Goal: Task Accomplishment & Management: Use online tool/utility

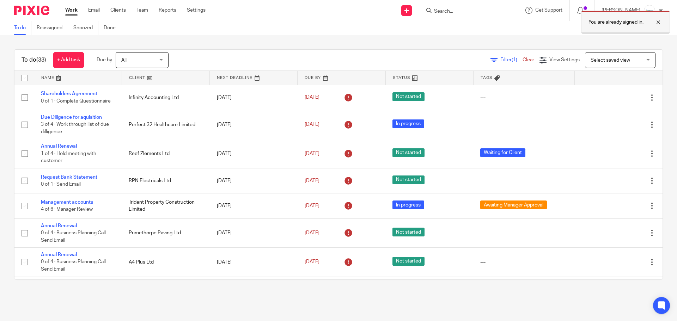
click at [660, 22] on div at bounding box center [653, 22] width 19 height 8
click at [488, 7] on form at bounding box center [471, 10] width 75 height 9
click at [487, 11] on input "Search" at bounding box center [465, 11] width 63 height 6
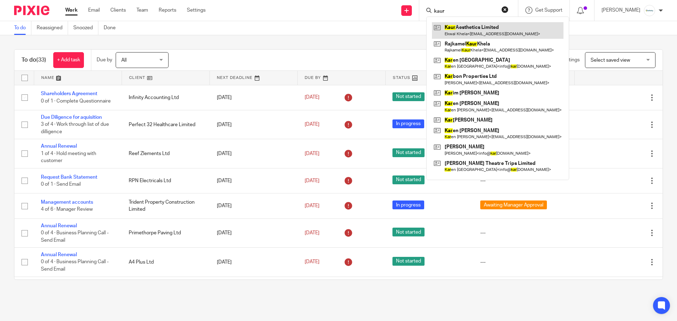
type input "kaur"
click at [511, 29] on link at bounding box center [498, 30] width 132 height 16
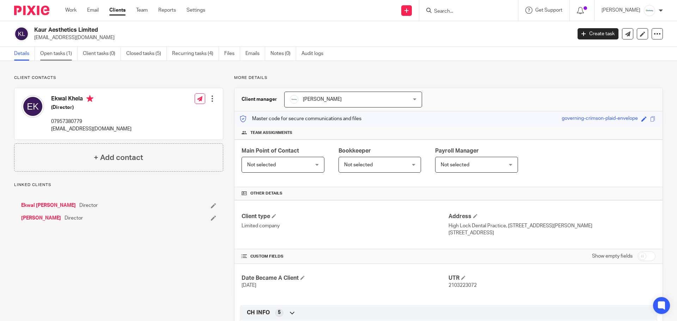
click at [49, 56] on link "Open tasks (1)" at bounding box center [58, 54] width 37 height 14
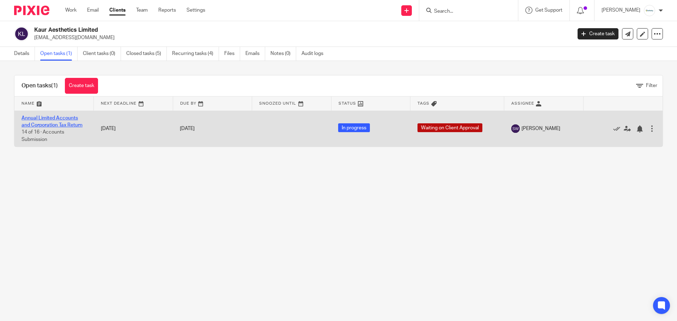
click at [46, 122] on link "Annual Limited Accounts and Corporation Tax Return" at bounding box center [52, 122] width 61 height 12
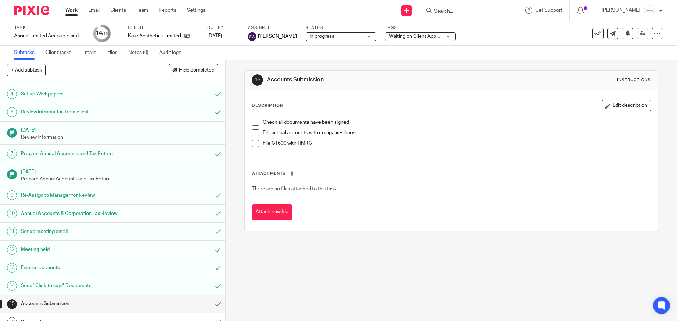
scroll to position [73, 0]
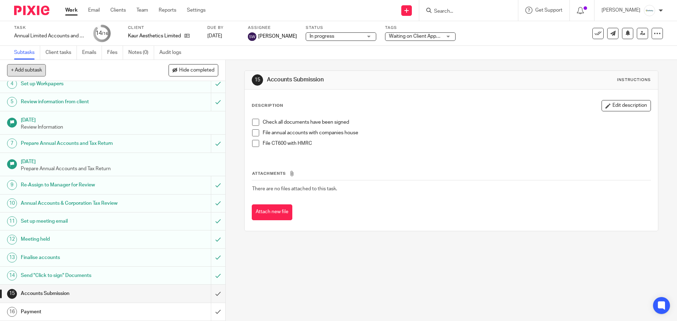
click at [38, 68] on button "+ Add subtask" at bounding box center [26, 70] width 39 height 12
click at [30, 71] on input "Raise INvoice" at bounding box center [87, 71] width 161 height 12
type input "Raise Invoice"
click at [212, 69] on p "+ Add" at bounding box center [208, 71] width 20 height 12
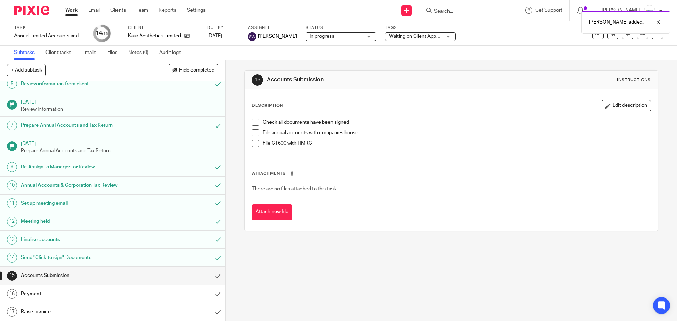
scroll to position [91, 0]
click at [479, 11] on div "Subtask added." at bounding box center [505, 20] width 332 height 27
click at [658, 23] on div at bounding box center [653, 22] width 19 height 8
click at [484, 10] on input "Search" at bounding box center [465, 11] width 63 height 6
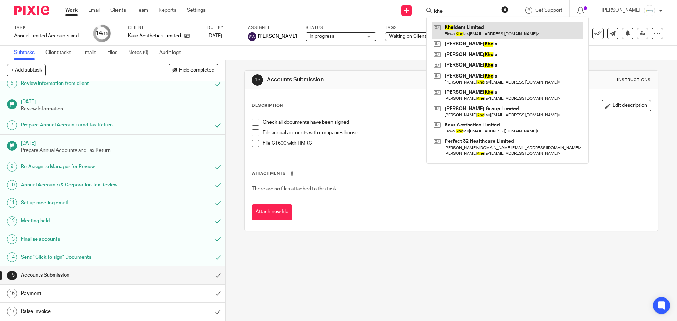
type input "khe"
click at [483, 28] on link at bounding box center [507, 30] width 151 height 16
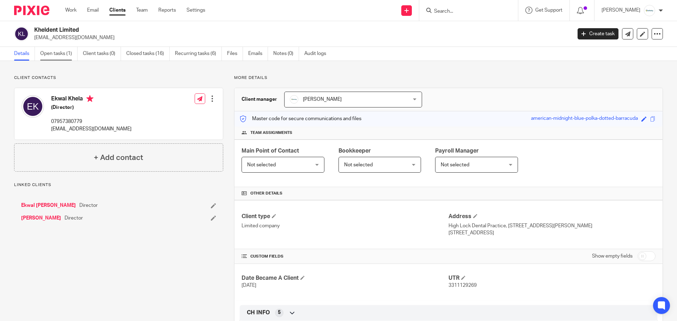
click at [57, 57] on link "Open tasks (1)" at bounding box center [58, 54] width 37 height 14
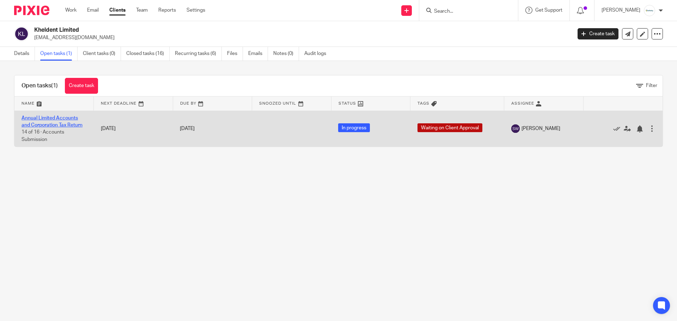
click at [50, 119] on link "Annual Limited Accounts and Corporation Tax Return" at bounding box center [52, 122] width 61 height 12
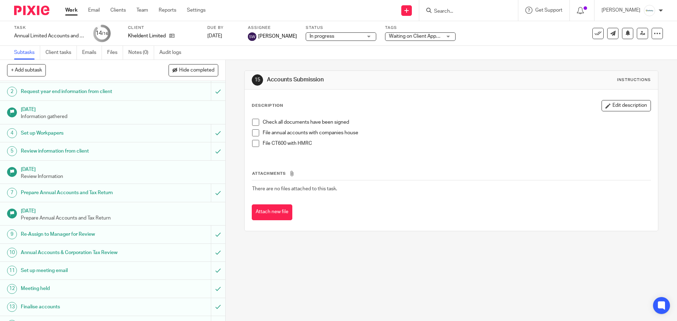
scroll to position [73, 0]
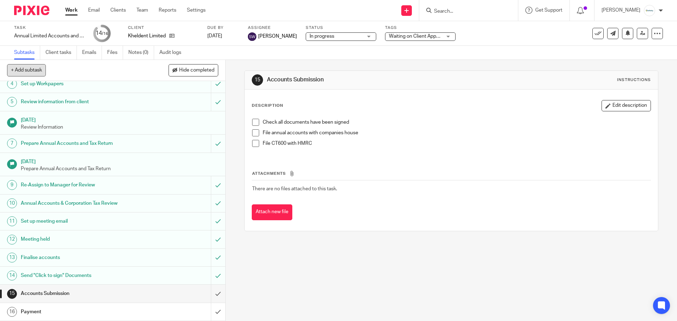
click at [28, 72] on button "+ Add subtask" at bounding box center [26, 70] width 39 height 12
click at [59, 68] on input "text" at bounding box center [87, 71] width 161 height 12
click at [60, 68] on input "Riase In" at bounding box center [87, 71] width 161 height 12
type input "Riase Invoice"
click at [208, 73] on p "+ Add" at bounding box center [208, 71] width 20 height 12
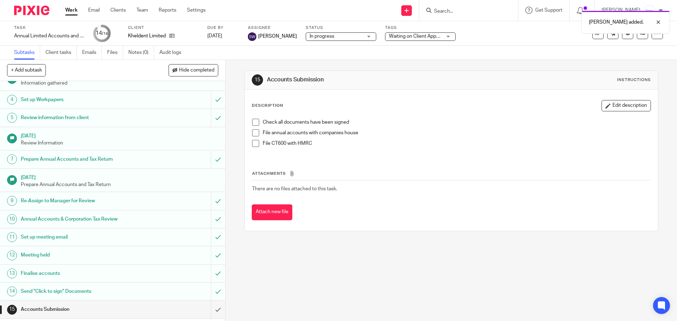
scroll to position [0, 0]
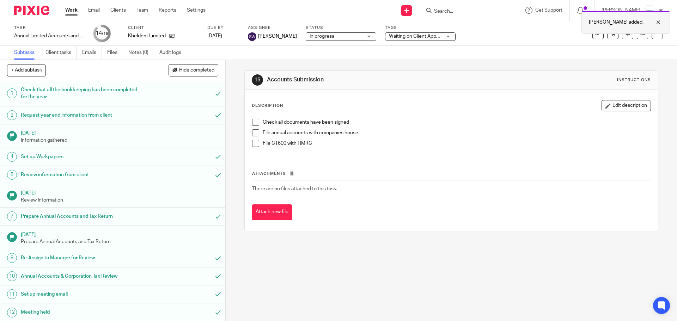
click at [660, 20] on div at bounding box center [653, 22] width 19 height 8
click at [454, 11] on input "Search" at bounding box center [465, 11] width 63 height 6
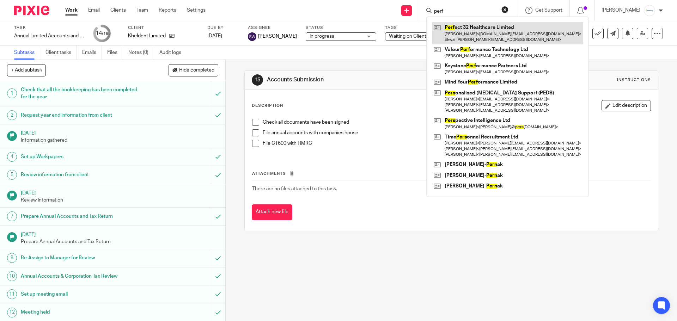
type input "perf"
click at [489, 36] on link at bounding box center [507, 33] width 151 height 22
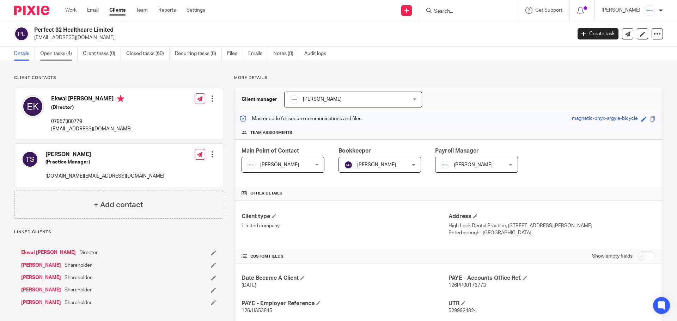
click at [63, 53] on link "Open tasks (4)" at bounding box center [58, 54] width 37 height 14
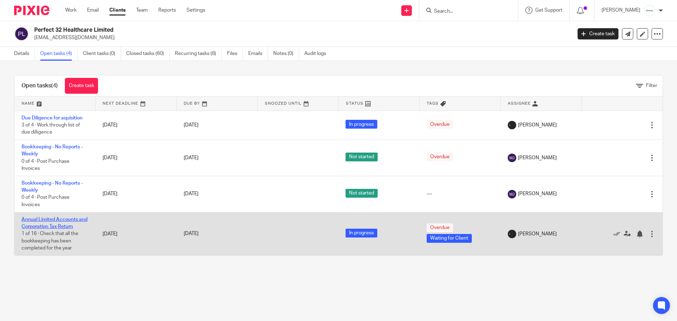
click at [59, 226] on link "Annual Limited Accounts and Corporation Tax Return" at bounding box center [55, 223] width 66 height 12
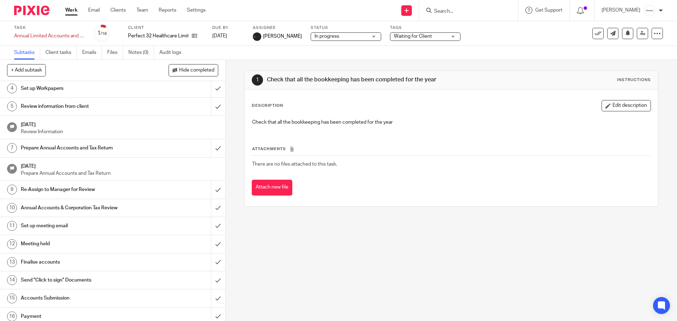
scroll to position [73, 0]
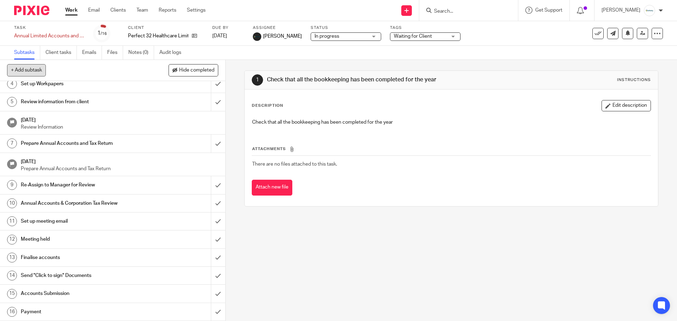
click at [37, 69] on button "+ Add subtask" at bounding box center [26, 70] width 39 height 12
type input "Raise Invoice"
click at [214, 69] on p "+ Add" at bounding box center [208, 71] width 20 height 12
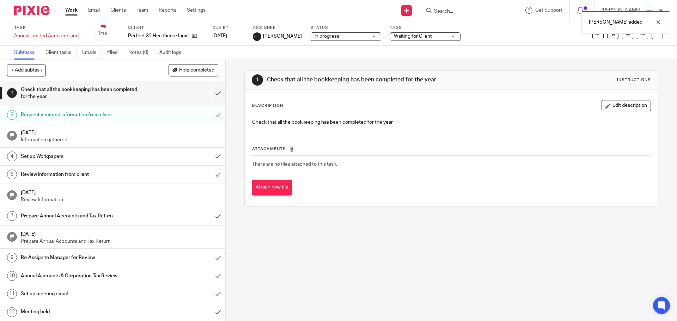
scroll to position [0, 0]
click at [67, 12] on link "Work" at bounding box center [71, 10] width 12 height 7
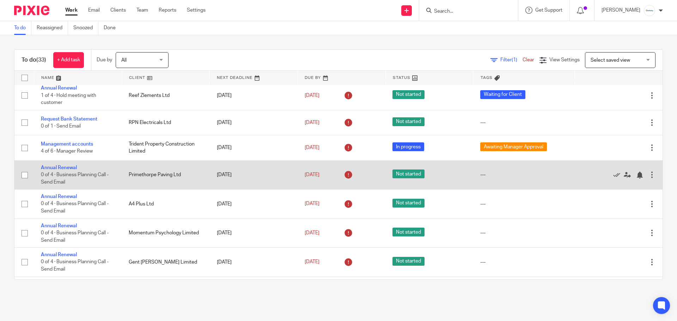
scroll to position [57, 0]
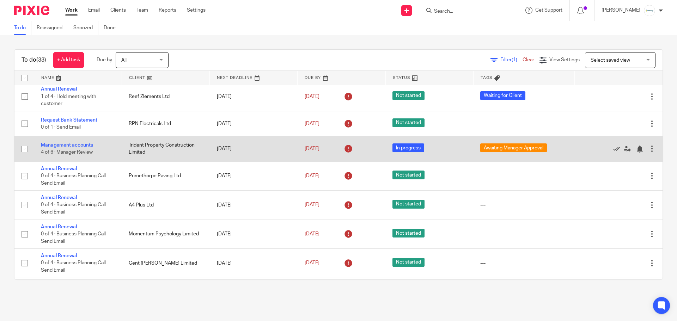
click at [76, 144] on link "Management accounts" at bounding box center [67, 145] width 52 height 5
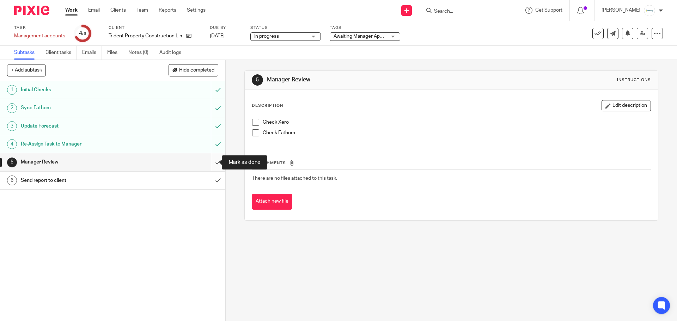
click at [211, 165] on input "submit" at bounding box center [112, 162] width 225 height 18
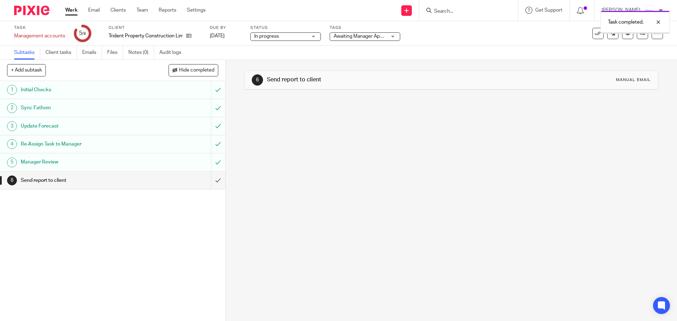
click at [212, 182] on input "submit" at bounding box center [112, 181] width 225 height 18
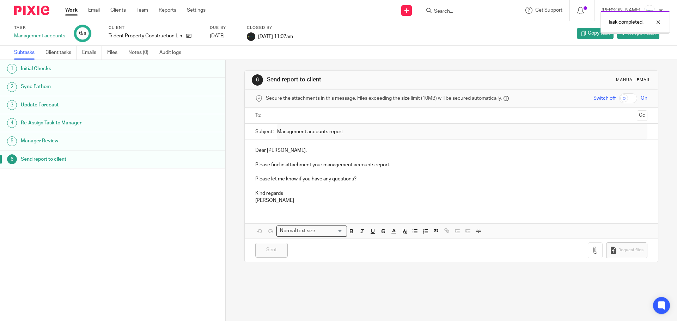
click at [68, 13] on link "Work" at bounding box center [71, 10] width 12 height 7
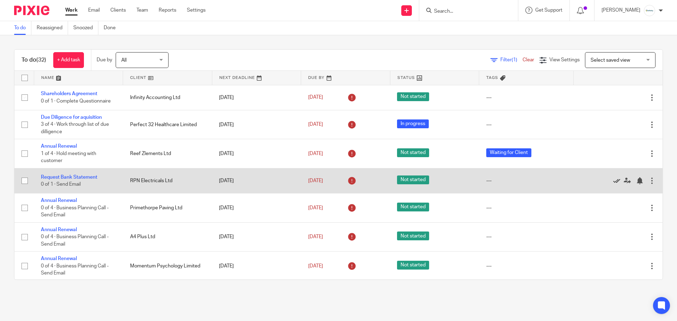
click at [613, 184] on icon at bounding box center [616, 180] width 7 height 7
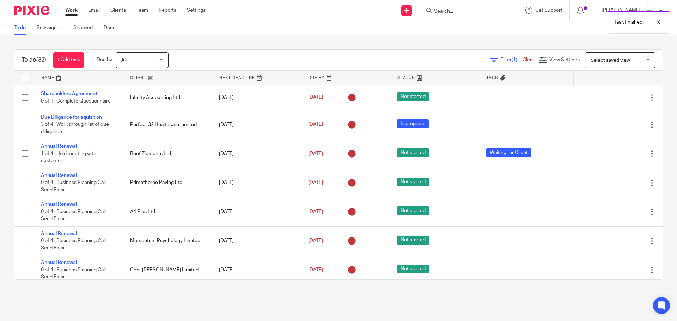
click at [69, 9] on link "Work" at bounding box center [71, 10] width 12 height 7
